Goal: Task Accomplishment & Management: Manage account settings

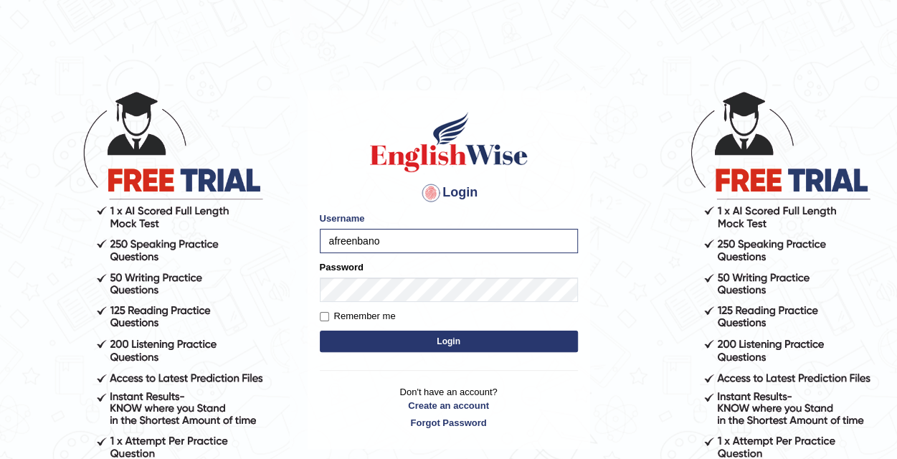
click at [320, 330] on button "Login" at bounding box center [449, 341] width 258 height 22
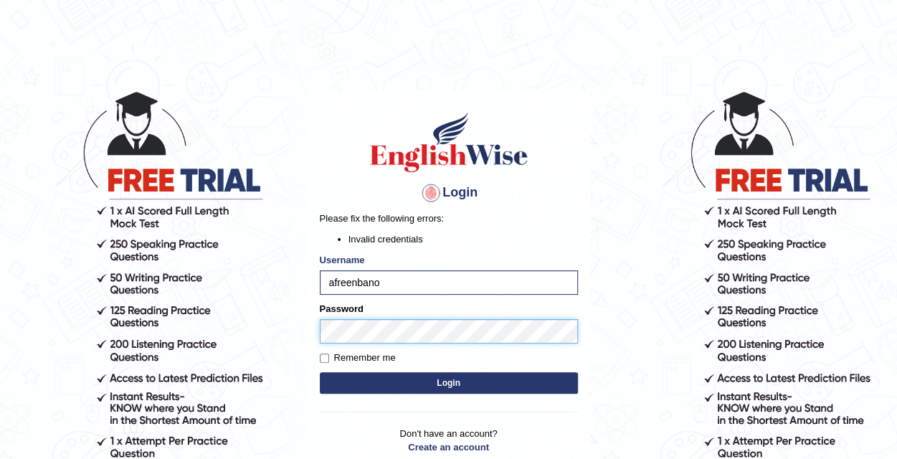
click at [262, 319] on body "Login Please fix the following errors: Invalid credentials Username afreenbano …" at bounding box center [448, 274] width 897 height 459
click at [320, 372] on button "Login" at bounding box center [449, 383] width 258 height 22
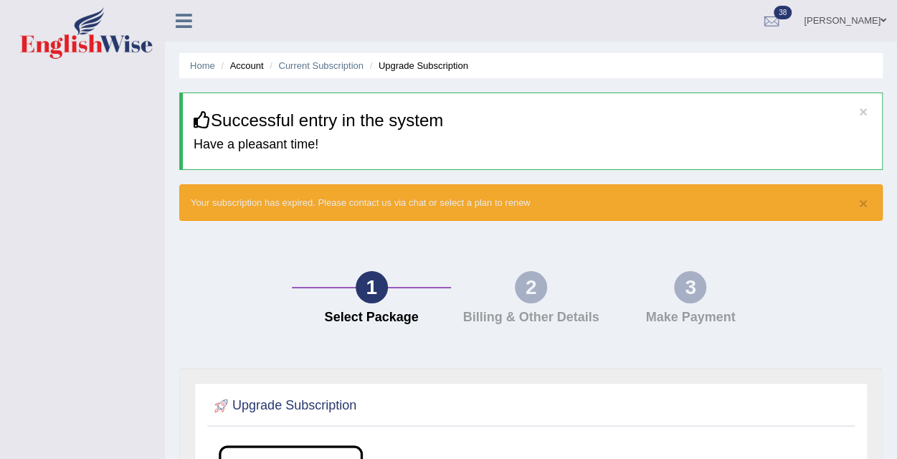
click at [265, 145] on h4 "Have a pleasant time!" at bounding box center [532, 145] width 677 height 14
click at [156, 177] on div "Toggle navigation [PERSON_NAME] Toggle navigation Username: afreenbano Access T…" at bounding box center [448, 436] width 897 height 873
click at [118, 171] on div "Toggle navigation [PERSON_NAME] Toggle navigation Username: afreenbano Access T…" at bounding box center [448, 436] width 897 height 873
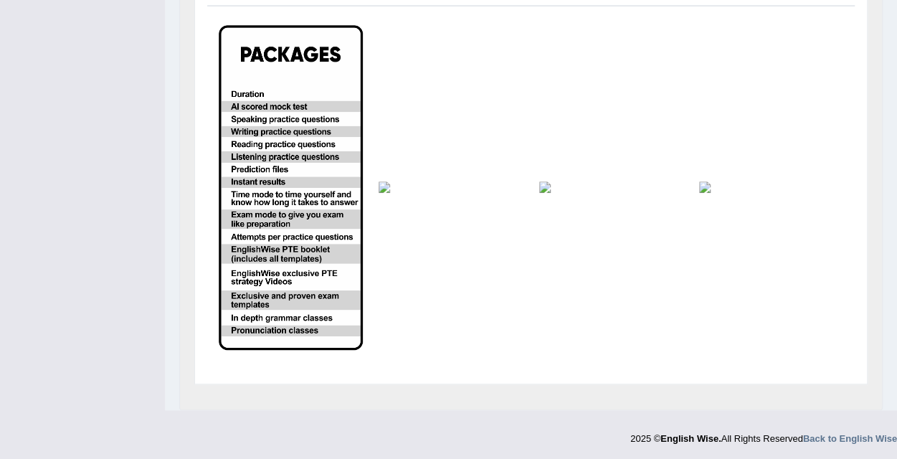
scroll to position [133, 0]
